Goal: Task Accomplishment & Management: Use online tool/utility

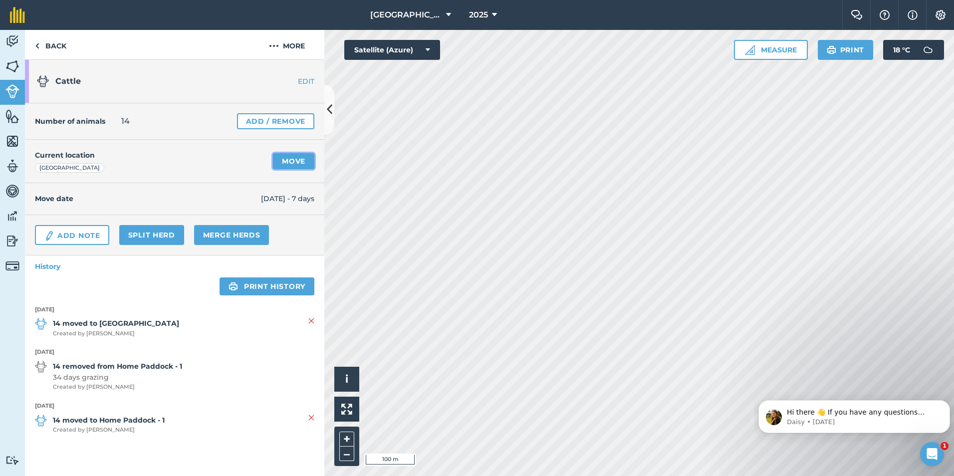
click at [299, 160] on link "Move" at bounding box center [293, 161] width 41 height 16
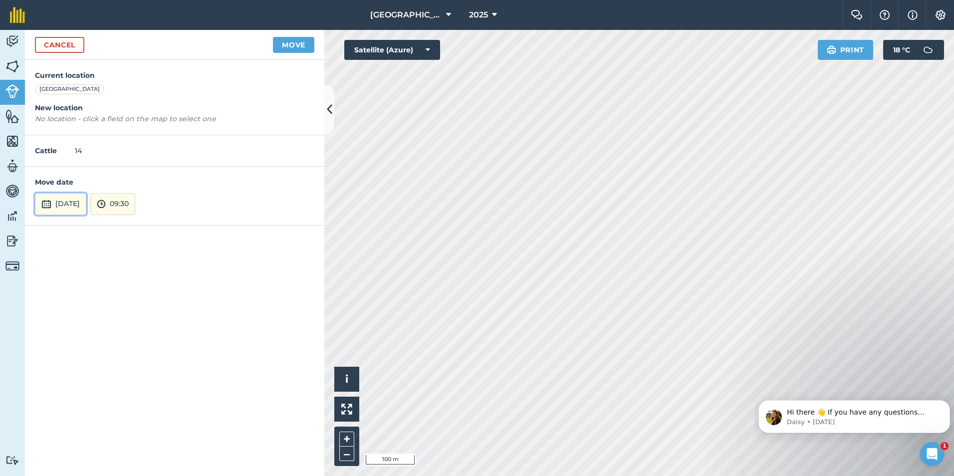
click at [73, 202] on button "[DATE]" at bounding box center [60, 204] width 51 height 22
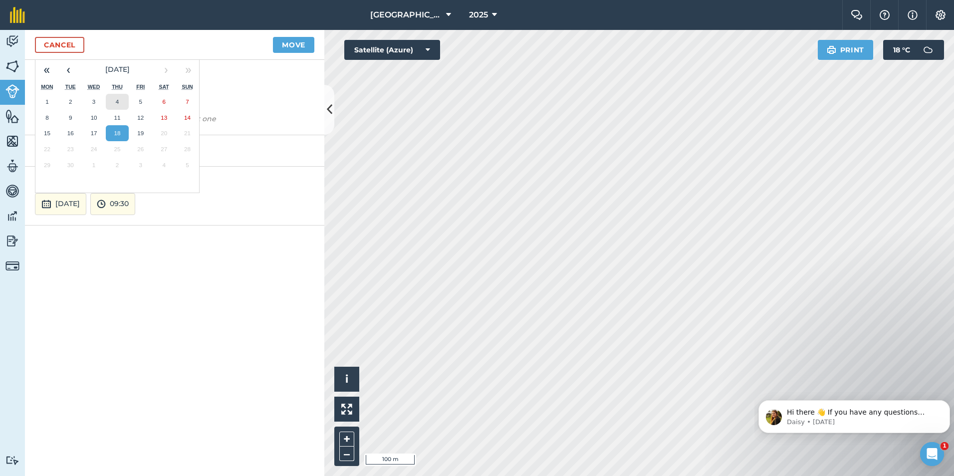
click at [117, 100] on abbr "4" at bounding box center [117, 101] width 3 height 6
click at [67, 112] on h4 "New location" at bounding box center [174, 107] width 279 height 11
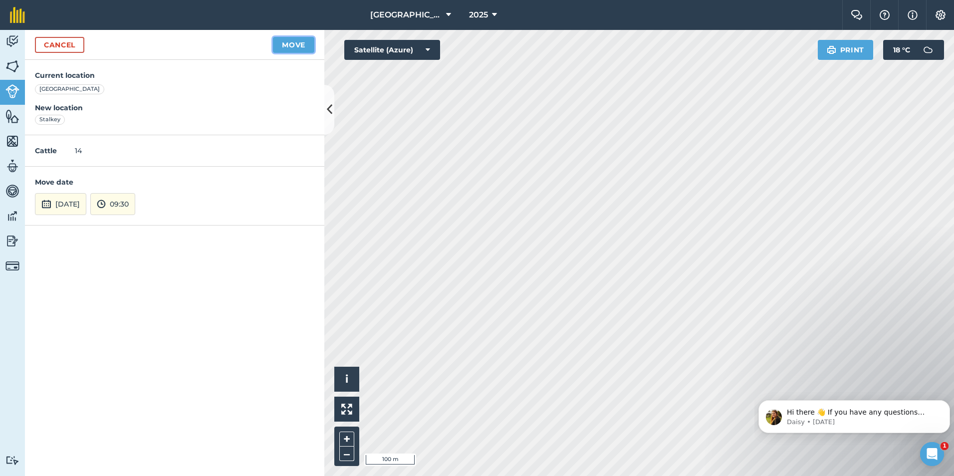
click at [285, 44] on button "Move" at bounding box center [293, 45] width 41 height 16
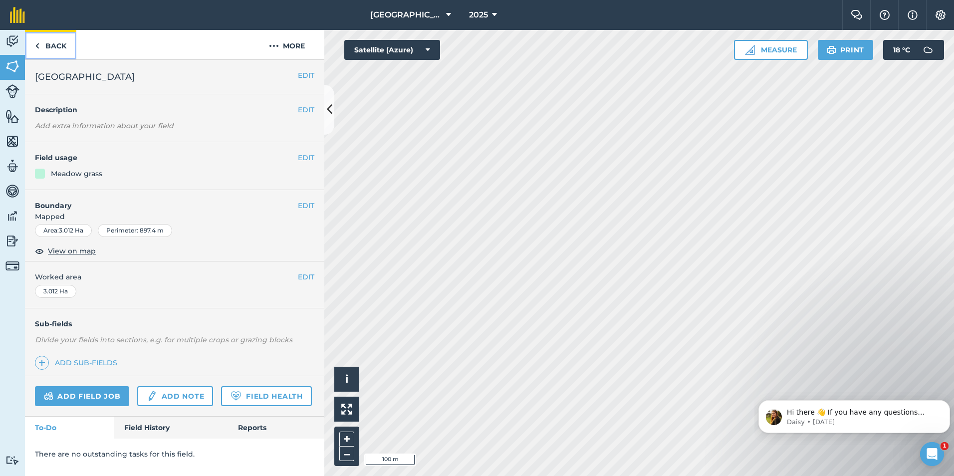
click at [52, 49] on link "Back" at bounding box center [50, 44] width 51 height 29
click at [55, 49] on link "Back" at bounding box center [50, 44] width 51 height 29
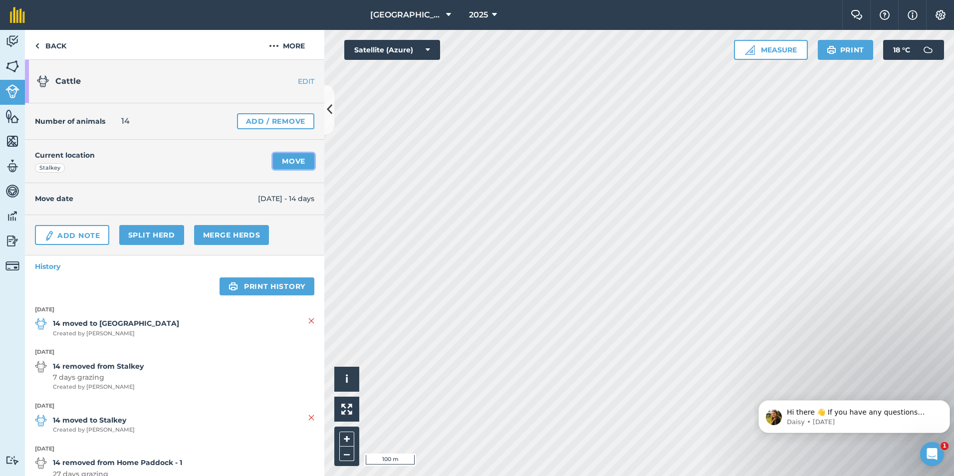
click at [286, 160] on link "Move" at bounding box center [293, 161] width 41 height 16
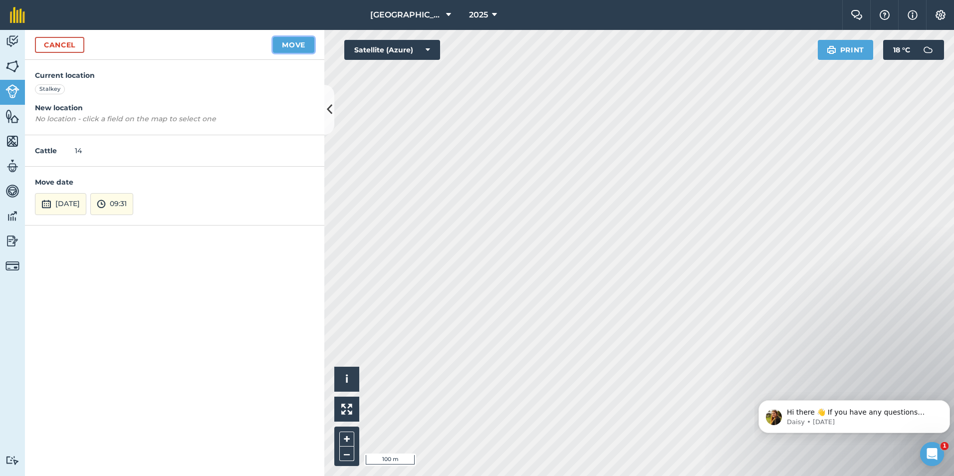
click at [300, 47] on button "Move" at bounding box center [293, 45] width 41 height 16
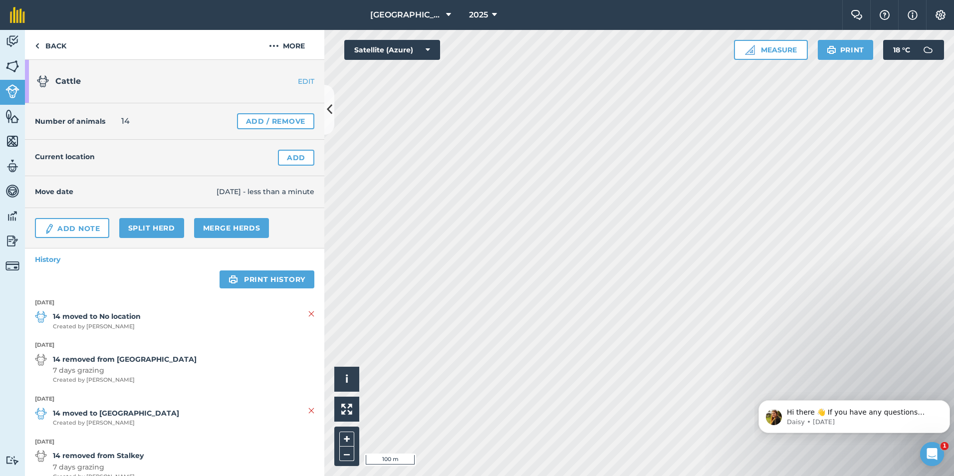
click at [296, 80] on link "EDIT" at bounding box center [292, 81] width 63 height 10
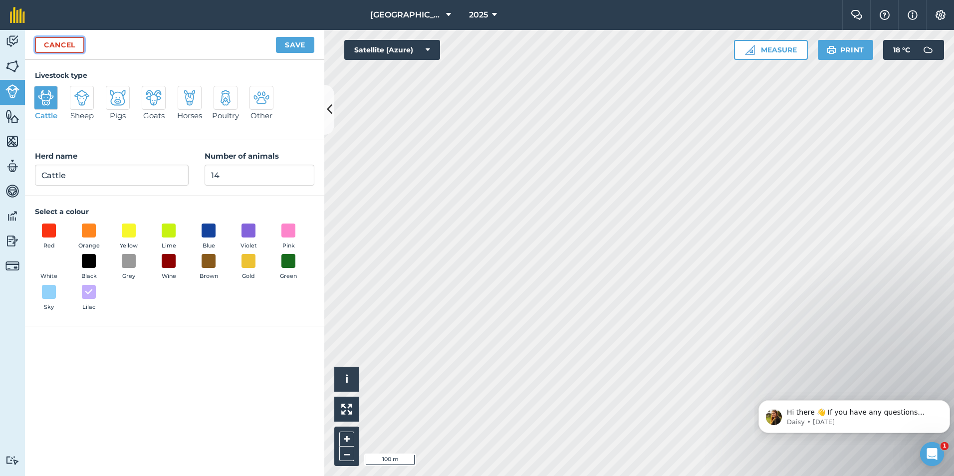
click at [72, 47] on link "Cancel" at bounding box center [59, 45] width 49 height 16
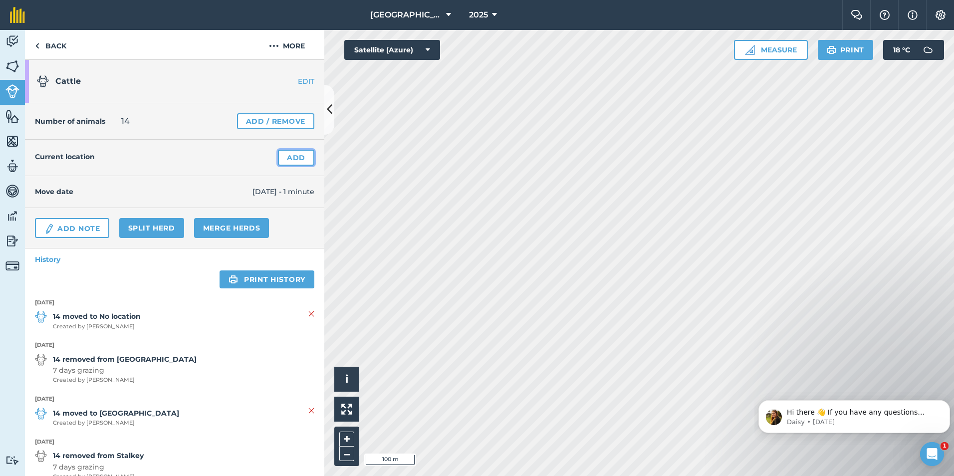
click at [288, 158] on link "Add" at bounding box center [296, 158] width 36 height 16
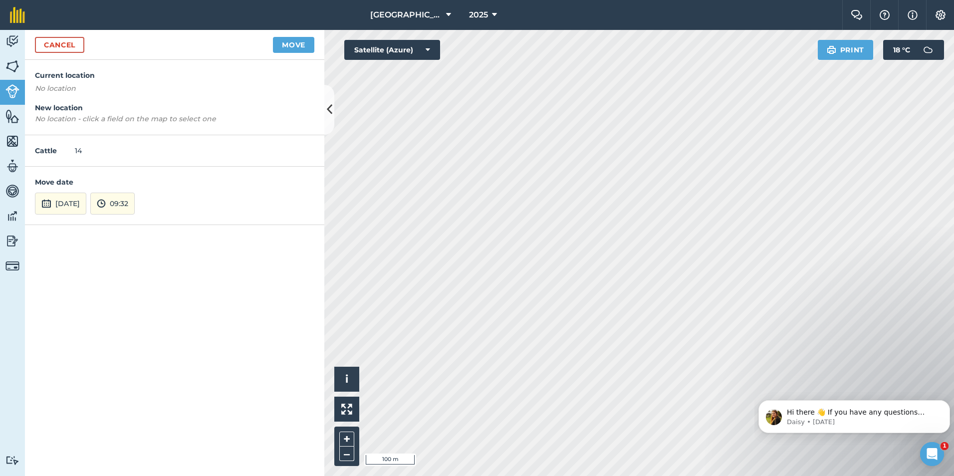
click at [66, 84] on em "No location" at bounding box center [55, 88] width 41 height 9
click at [74, 47] on link "Cancel" at bounding box center [59, 45] width 49 height 16
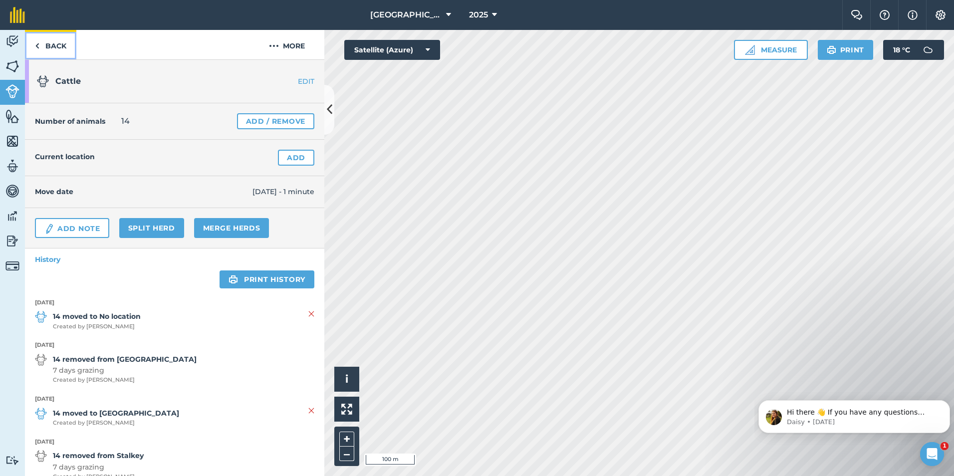
click at [56, 44] on link "Back" at bounding box center [50, 44] width 51 height 29
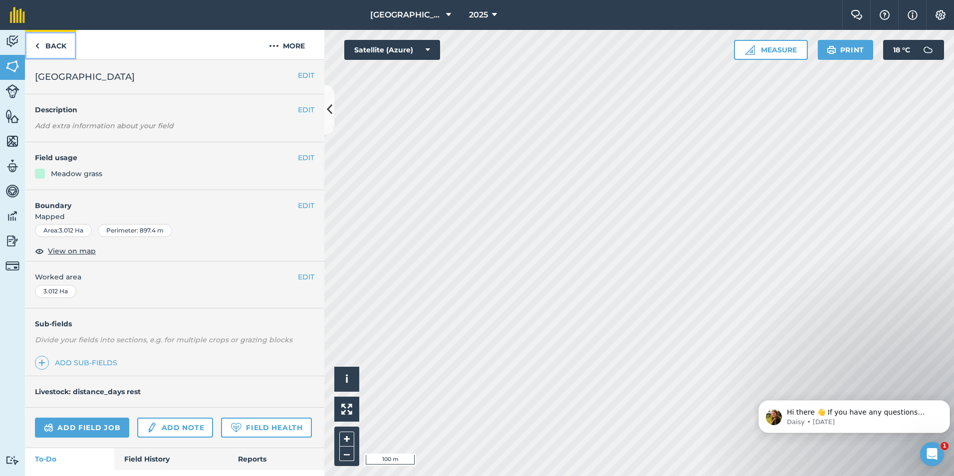
click at [37, 46] on img at bounding box center [37, 46] width 4 height 12
